Goal: Task Accomplishment & Management: Use online tool/utility

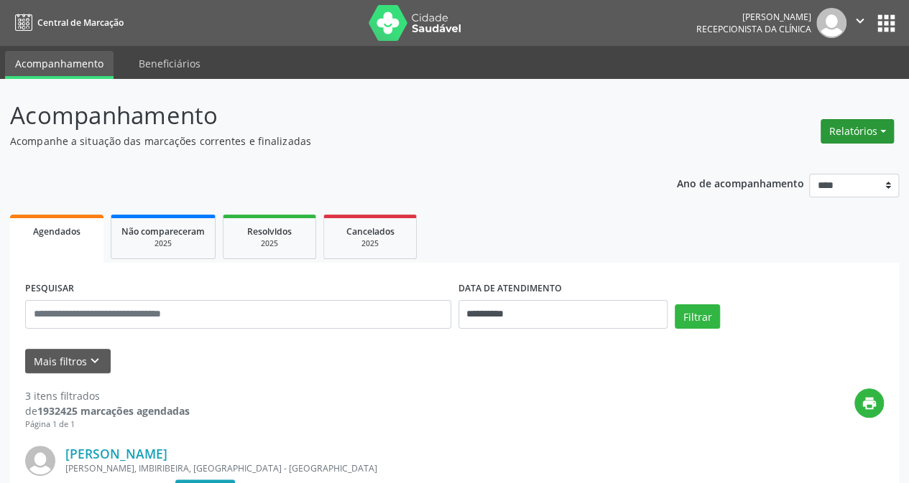
drag, startPoint x: 835, startPoint y: 124, endPoint x: 846, endPoint y: 127, distance: 11.8
click at [837, 124] on button "Relatórios" at bounding box center [856, 131] width 73 height 24
click at [829, 162] on link "Agendamentos" at bounding box center [817, 162] width 154 height 20
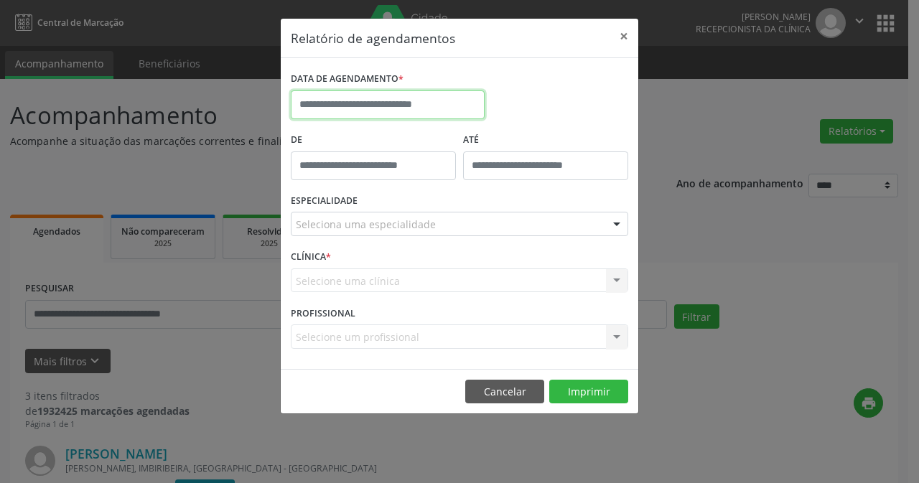
click at [450, 103] on input "text" at bounding box center [388, 105] width 194 height 29
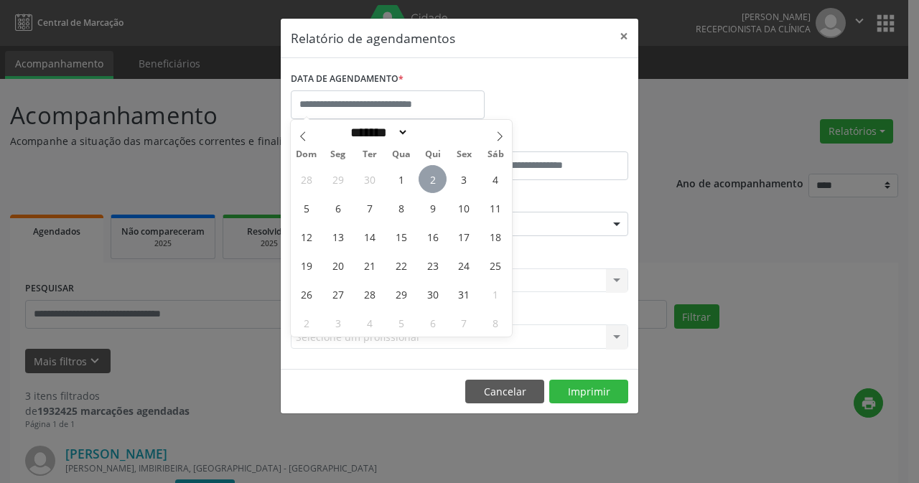
click at [431, 182] on span "2" at bounding box center [433, 179] width 28 height 28
type input "**********"
click at [434, 180] on span "2" at bounding box center [433, 179] width 28 height 28
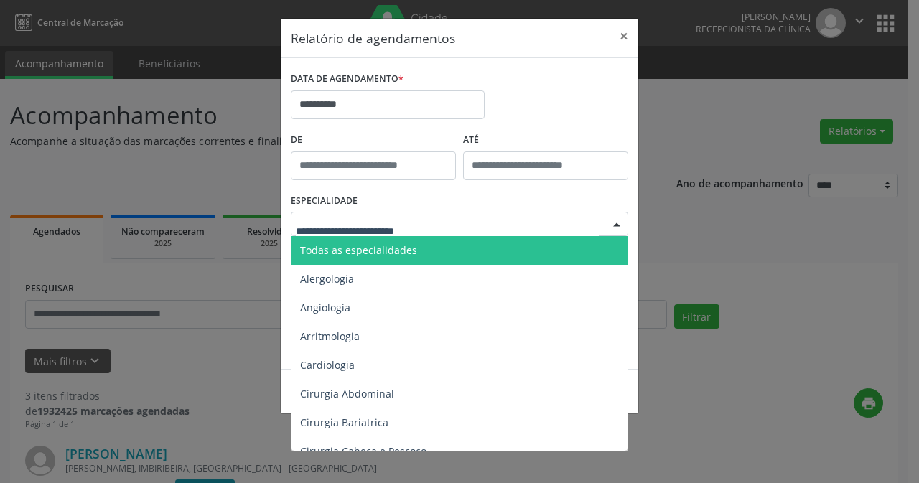
click at [613, 225] on div at bounding box center [617, 225] width 22 height 24
click at [384, 248] on span "Todas as especialidades" at bounding box center [358, 250] width 117 height 14
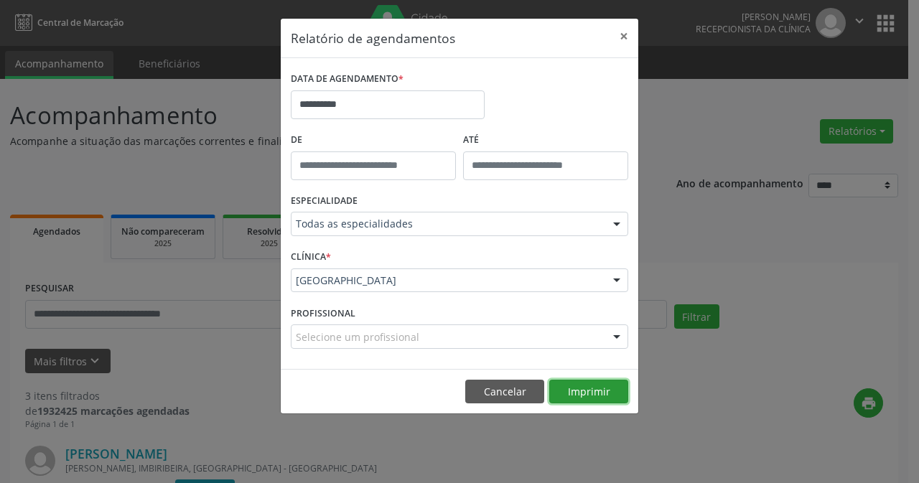
click at [585, 388] on button "Imprimir" at bounding box center [588, 392] width 79 height 24
